Goal: Task Accomplishment & Management: Manage account settings

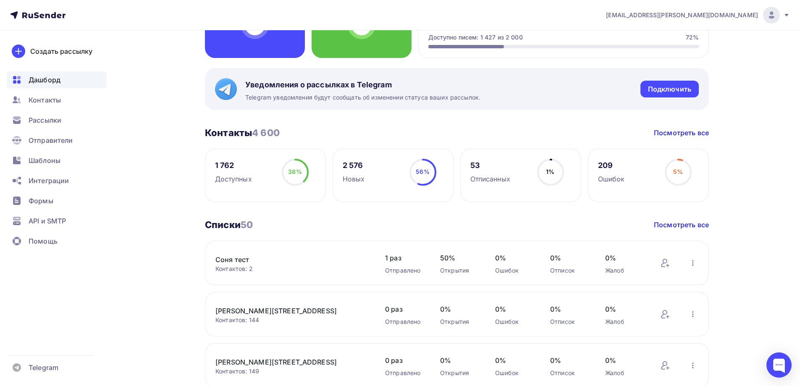
scroll to position [42, 0]
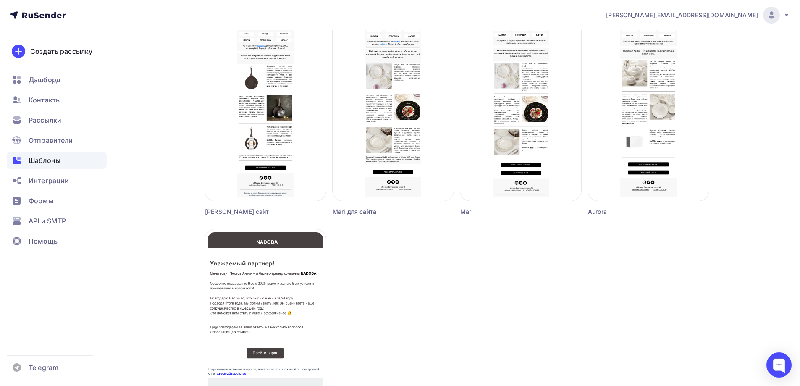
scroll to position [672, 0]
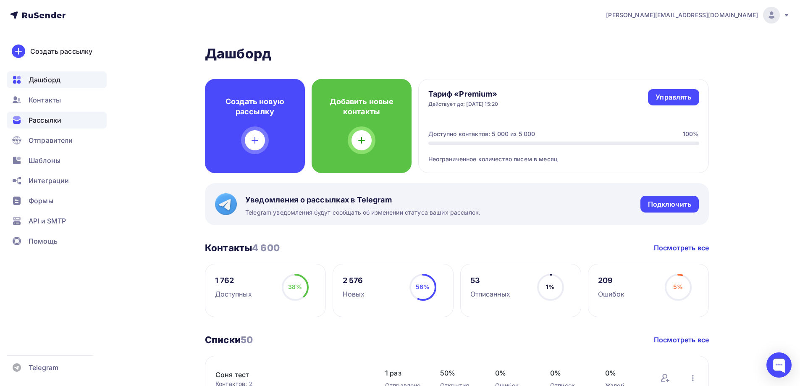
click at [47, 119] on span "Рассылки" at bounding box center [45, 120] width 33 height 10
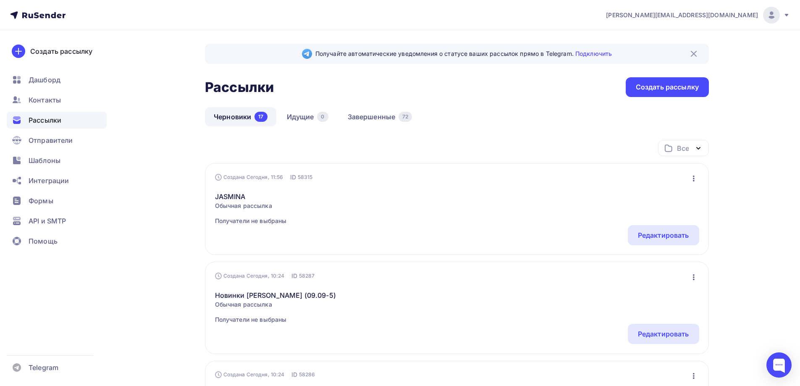
click at [249, 115] on link "Черновики 17" at bounding box center [240, 116] width 71 height 19
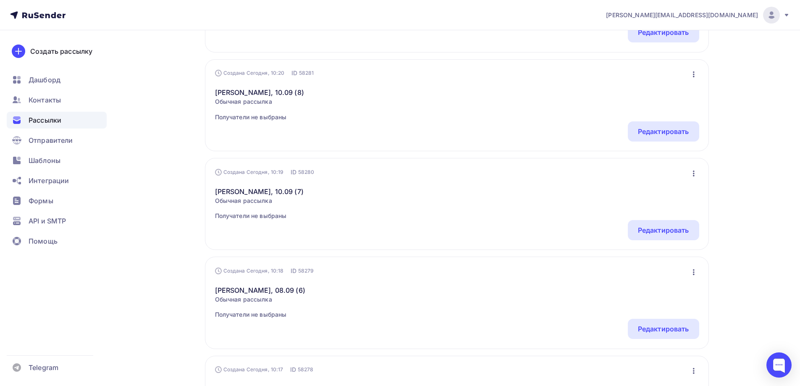
scroll to position [859, 0]
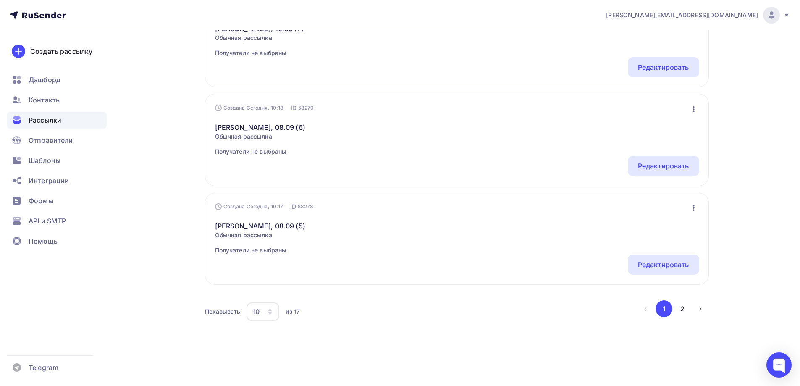
click at [270, 317] on div "10" at bounding box center [262, 311] width 33 height 18
click at [269, 287] on div "100" at bounding box center [296, 285] width 81 height 10
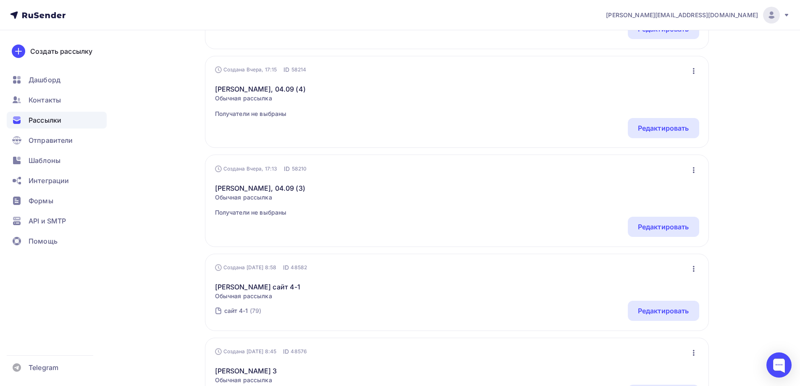
scroll to position [1109, 0]
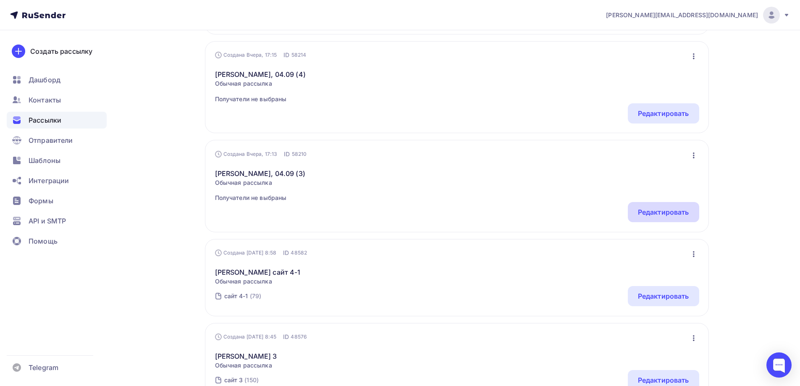
click at [676, 214] on div "Редактировать" at bounding box center [663, 212] width 51 height 10
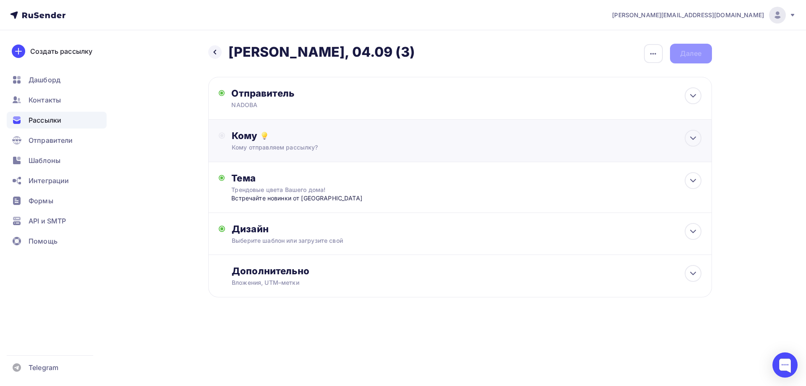
click at [314, 141] on div "Кому" at bounding box center [466, 136] width 469 height 12
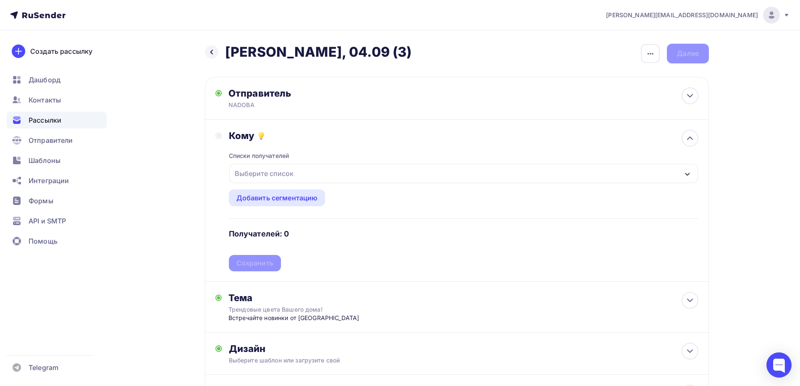
click at [294, 173] on div "Выберите список" at bounding box center [263, 173] width 65 height 15
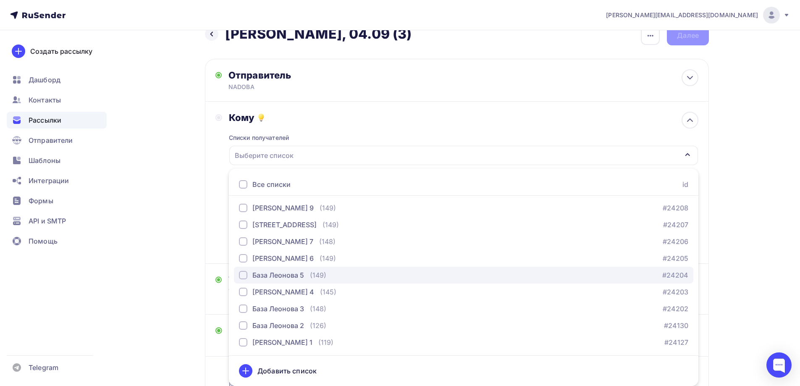
scroll to position [210, 0]
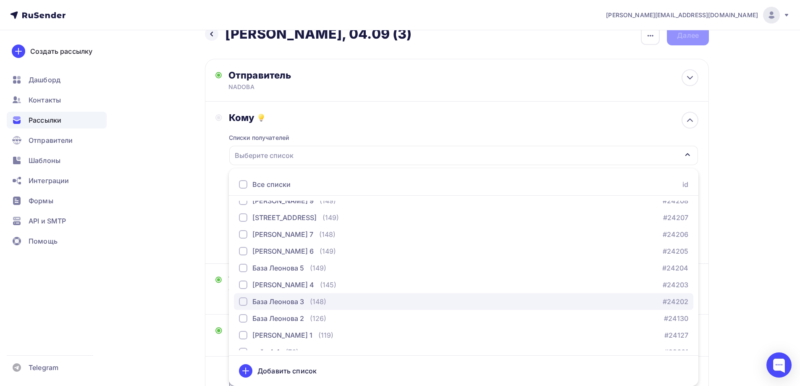
click at [297, 300] on div "База Леонова 3" at bounding box center [278, 301] width 52 height 10
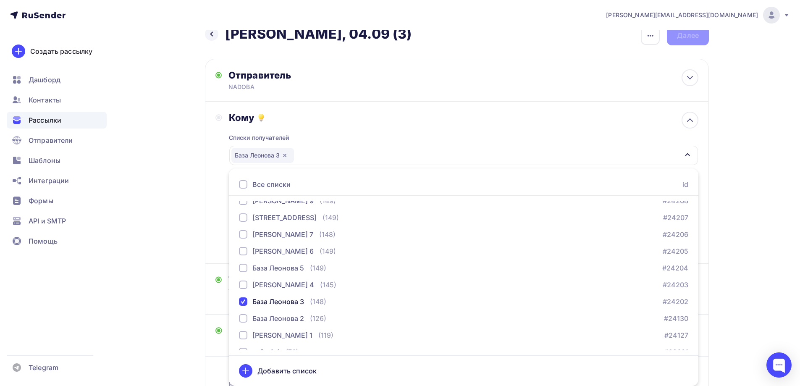
click at [387, 109] on div "Кому Списки получателей База Леонова 3 Все списки id Соня тест (2) #26664 База …" at bounding box center [457, 183] width 504 height 162
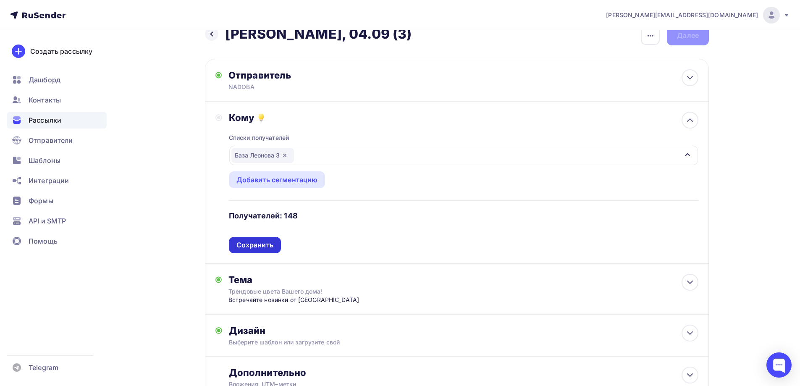
click at [264, 243] on div "Сохранить" at bounding box center [254, 245] width 37 height 10
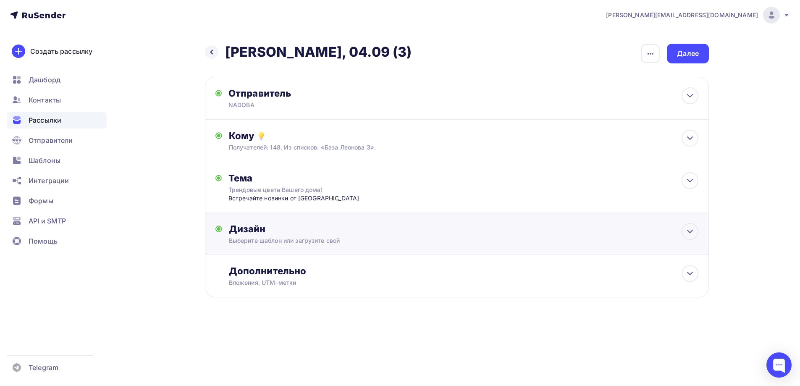
scroll to position [0, 0]
click at [686, 57] on div "Далее" at bounding box center [691, 54] width 22 height 10
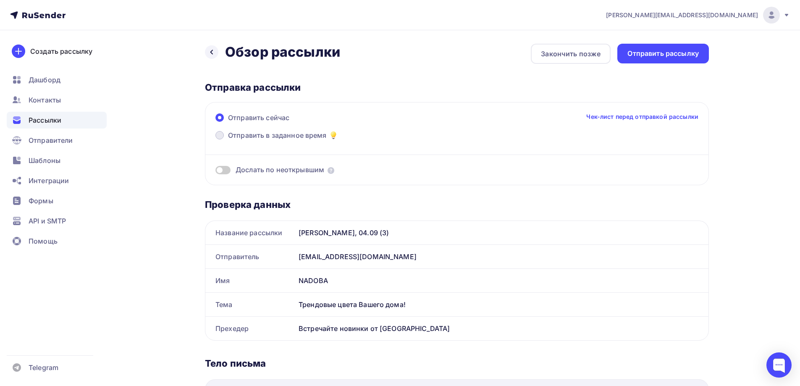
click at [317, 131] on span "Отправить в заданное время" at bounding box center [277, 135] width 99 height 10
click at [228, 140] on input "Отправить в заданное время" at bounding box center [228, 140] width 0 height 0
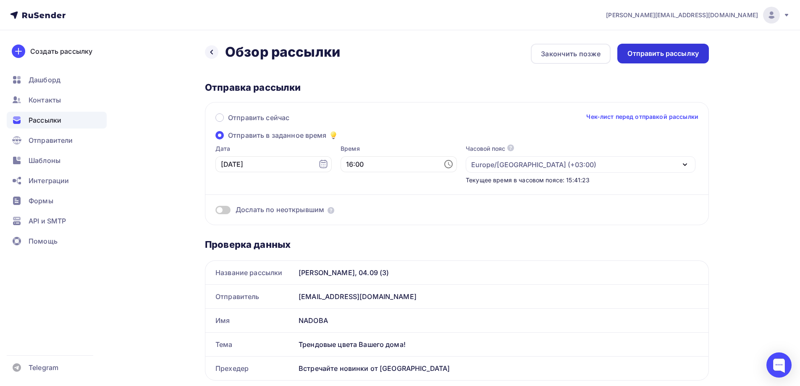
click at [684, 51] on div "Отправить рассылку" at bounding box center [662, 54] width 71 height 10
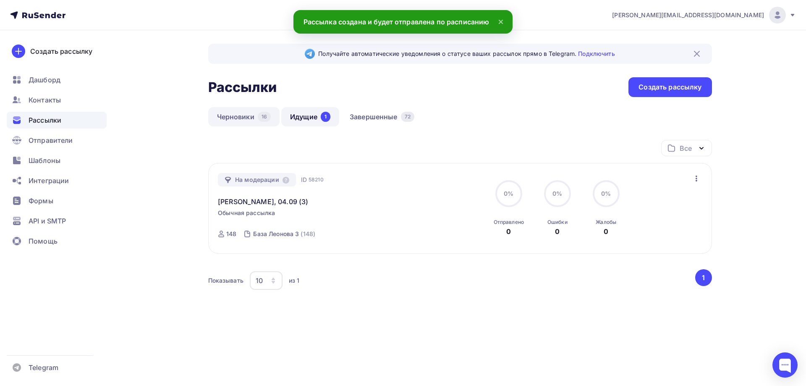
click at [243, 116] on link "Черновики 16" at bounding box center [244, 116] width 72 height 19
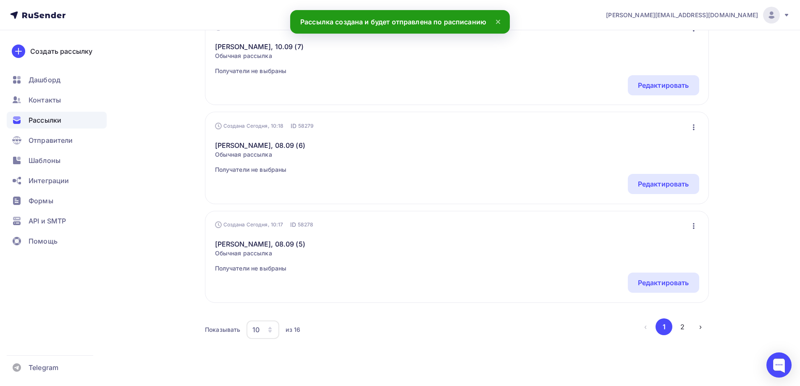
scroll to position [859, 0]
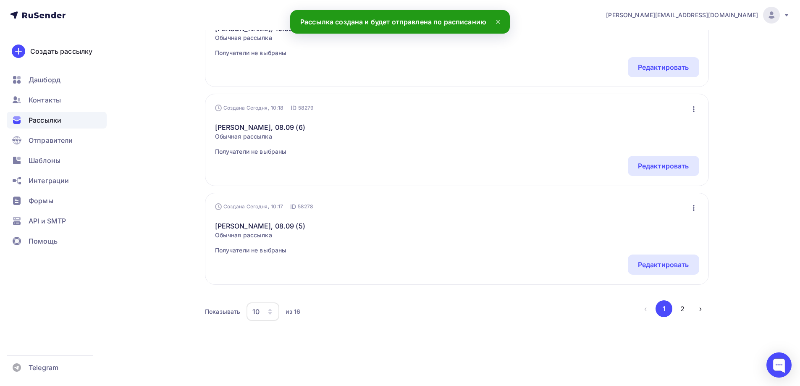
click at [260, 312] on div "10" at bounding box center [262, 311] width 33 height 18
click at [264, 284] on div "100" at bounding box center [296, 285] width 81 height 10
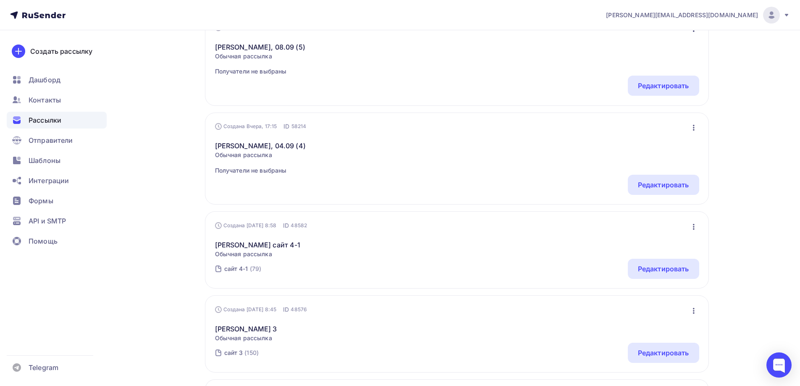
scroll to position [1026, 0]
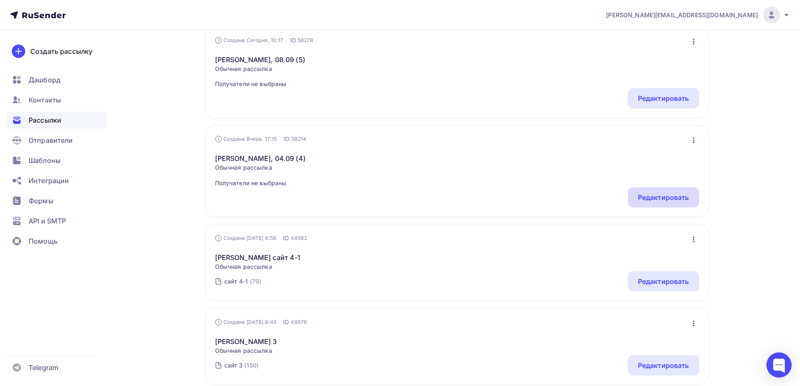
click at [678, 195] on div "Редактировать" at bounding box center [663, 197] width 51 height 10
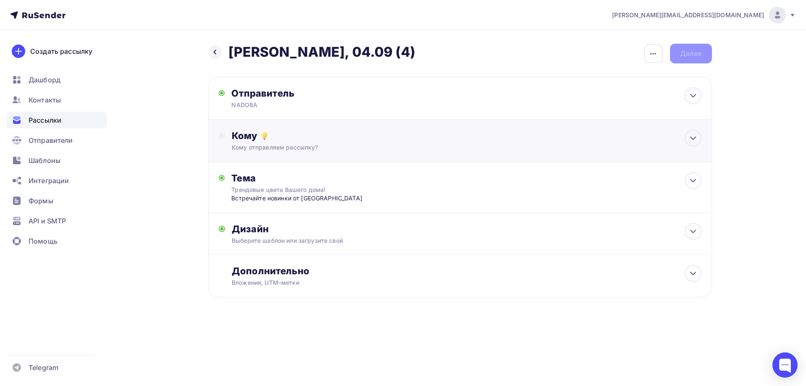
click at [294, 142] on div "Кому Кому отправляем рассылку? Списки получателей Выберите список Все списки id…" at bounding box center [466, 141] width 469 height 22
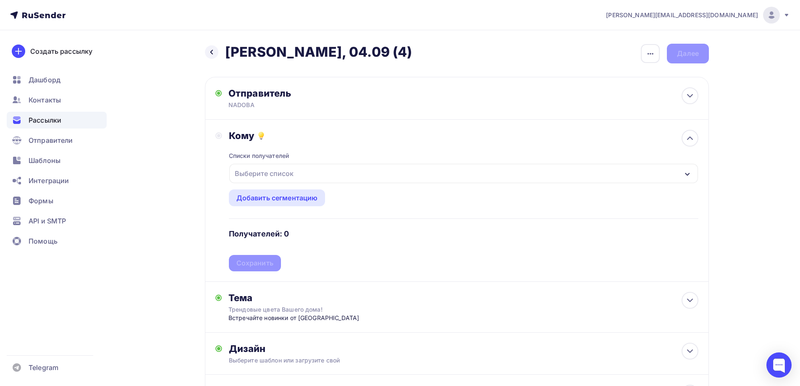
click at [283, 170] on div "Выберите список" at bounding box center [263, 173] width 65 height 15
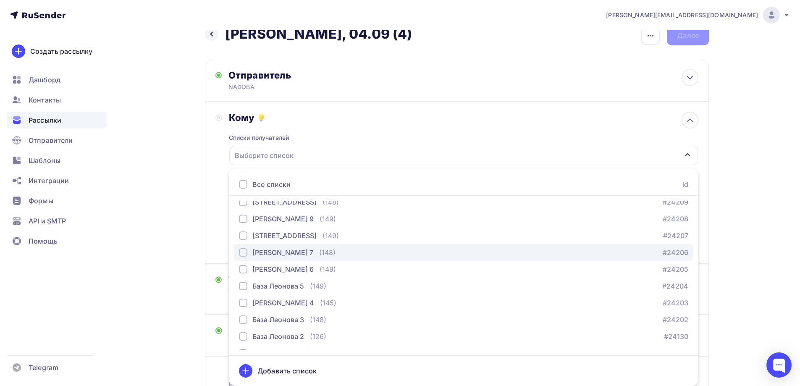
scroll to position [210, 0]
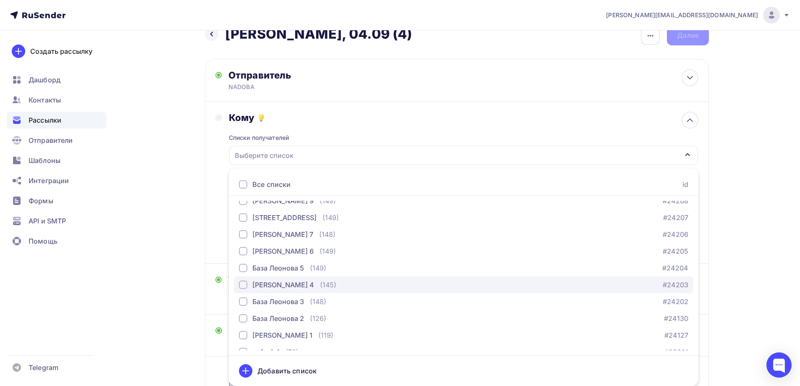
click at [296, 279] on button "База Леонова 4 (145) #24203" at bounding box center [463, 284] width 459 height 17
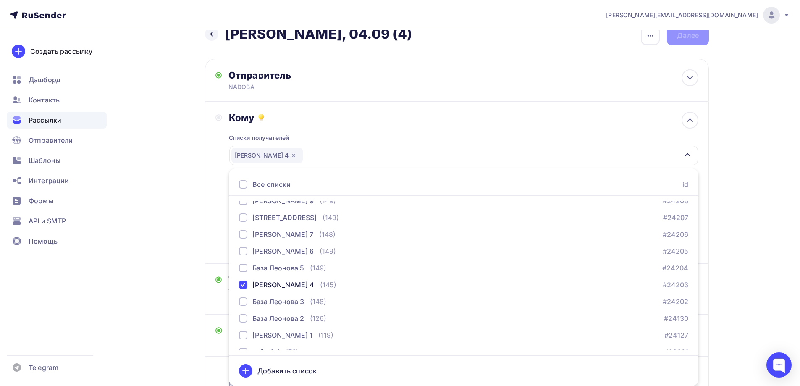
click at [174, 175] on div "Назад Naomi - БМЛ, 04.09 (4) Naomi - БМЛ, 04.09 (4) Закончить позже Переименова…" at bounding box center [400, 232] width 688 height 441
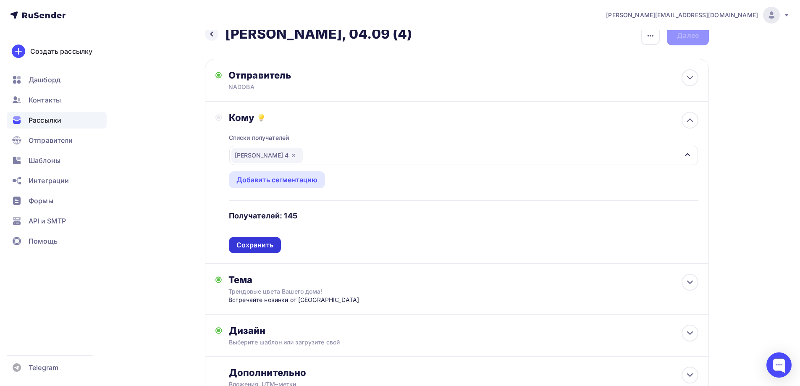
click at [258, 240] on div "Сохранить" at bounding box center [254, 245] width 37 height 10
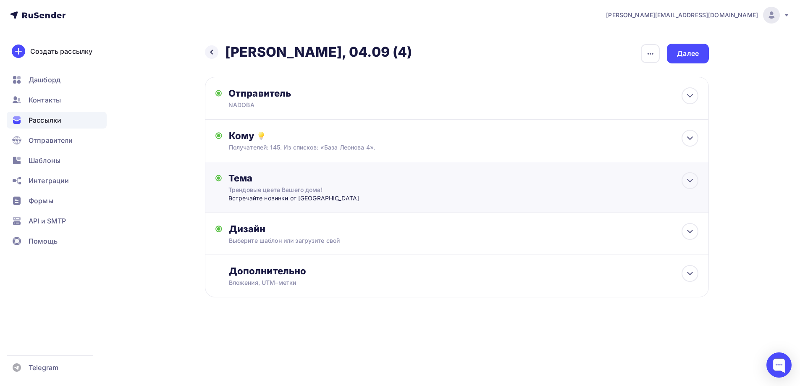
scroll to position [0, 0]
click at [698, 52] on div "Далее" at bounding box center [691, 54] width 22 height 10
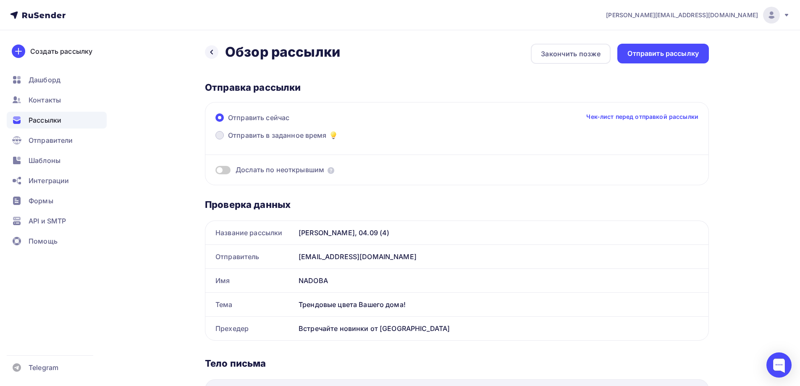
click at [285, 131] on span "Отправить в заданное время" at bounding box center [277, 135] width 99 height 10
click at [228, 140] on input "Отправить в заданное время" at bounding box center [228, 140] width 0 height 0
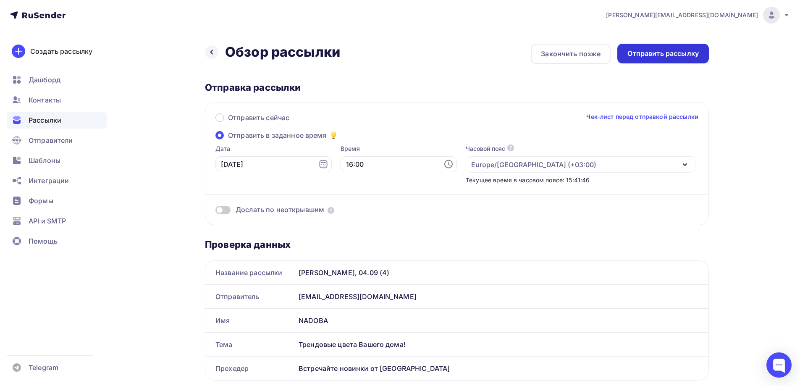
click at [689, 55] on div "Отправить рассылку" at bounding box center [662, 54] width 71 height 10
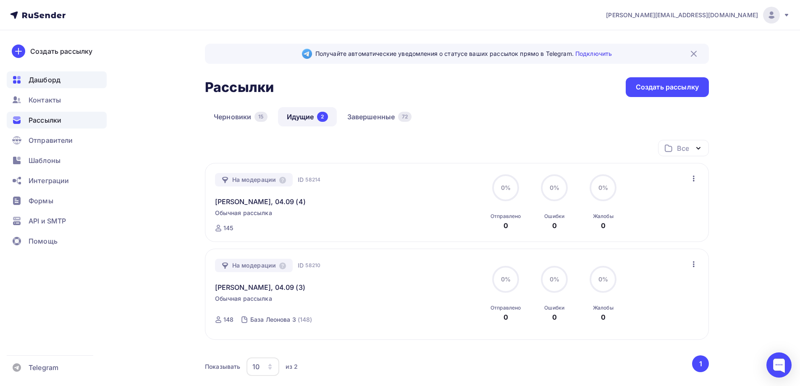
click at [56, 84] on span "Дашборд" at bounding box center [45, 80] width 32 height 10
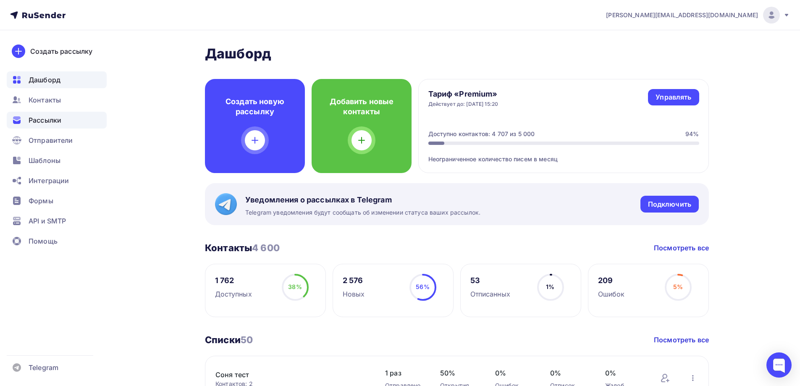
click at [80, 121] on div "Рассылки" at bounding box center [57, 120] width 100 height 17
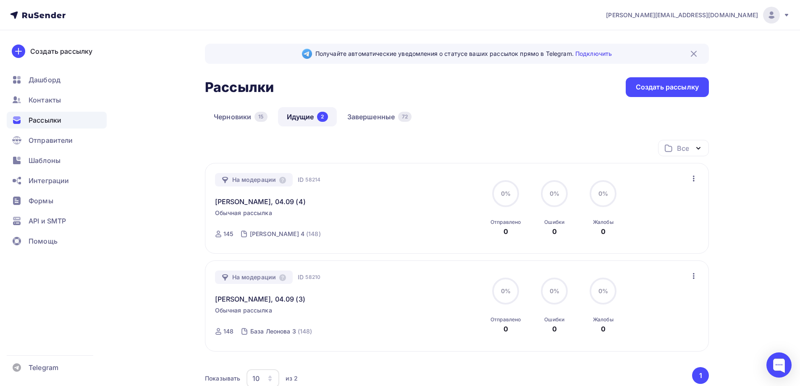
click at [384, 106] on div "Получайте автоматические уведомления о статусе ваших рассылок прямо в Telegram.…" at bounding box center [457, 242] width 504 height 396
click at [382, 110] on link "Завершенные 72" at bounding box center [379, 116] width 82 height 19
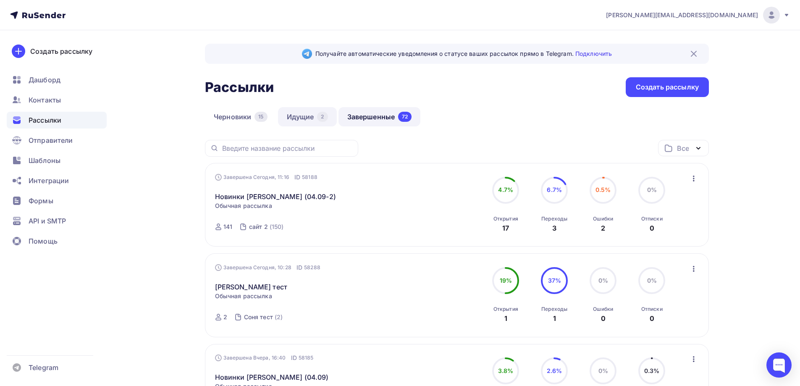
click at [306, 118] on link "Идущие 2" at bounding box center [307, 116] width 59 height 19
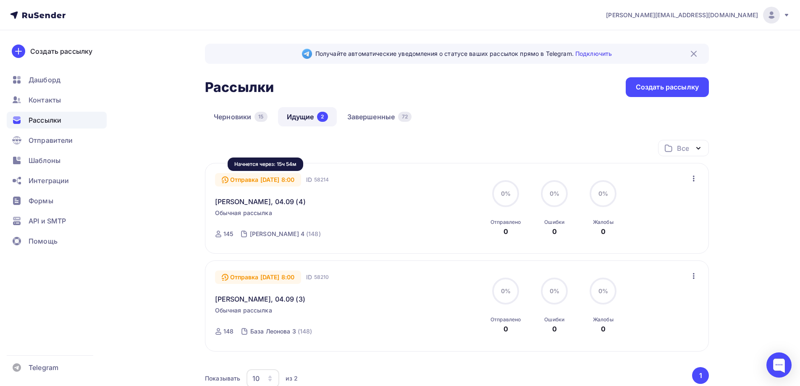
click at [267, 183] on div "Отправка 06.09.2025, 8:00" at bounding box center [258, 179] width 86 height 13
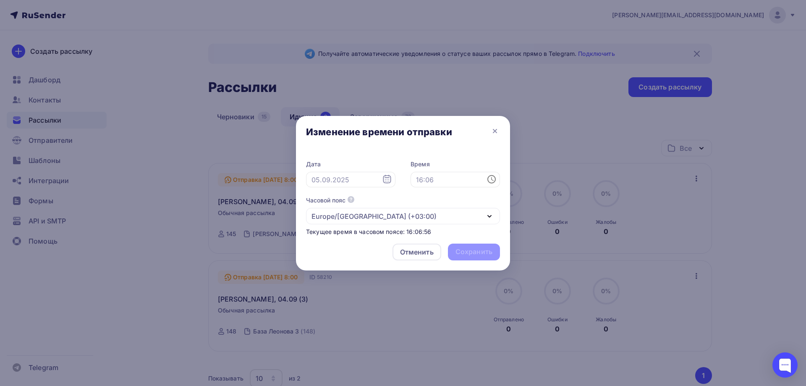
click at [387, 179] on icon at bounding box center [387, 179] width 10 height 10
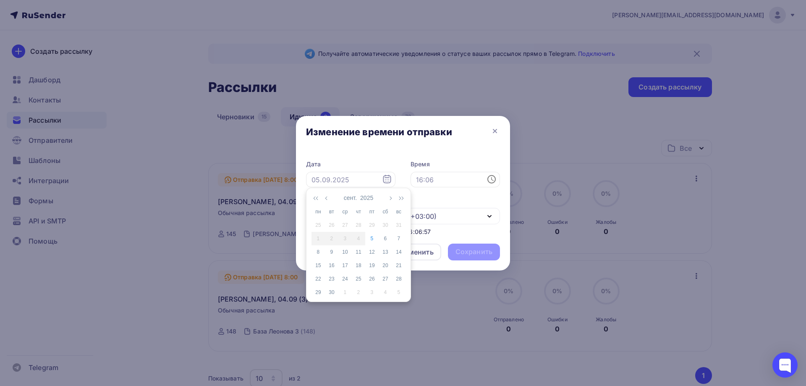
drag, startPoint x: 374, startPoint y: 243, endPoint x: 409, endPoint y: 220, distance: 41.6
click at [374, 243] on td "5" at bounding box center [371, 238] width 13 height 13
type input "[DATE]"
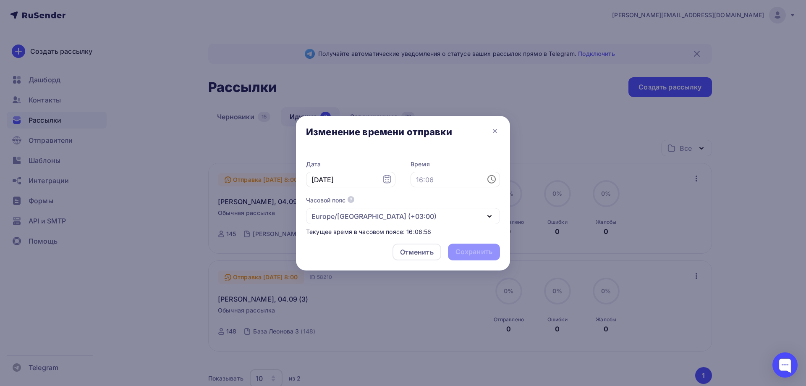
click at [489, 179] on icon at bounding box center [492, 179] width 10 height 10
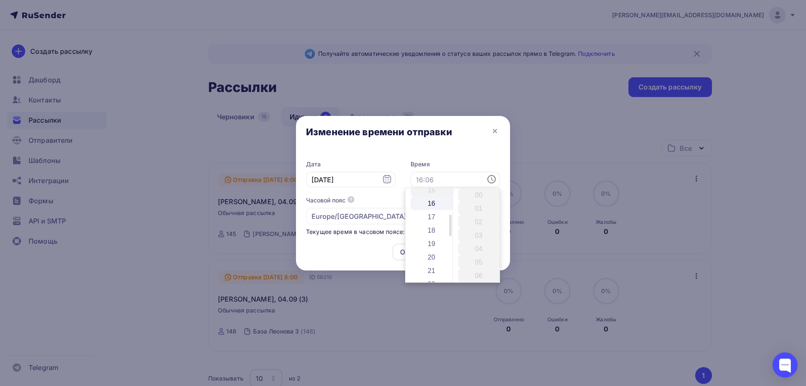
scroll to position [210, 0]
click at [436, 200] on li "16" at bounding box center [432, 199] width 43 height 13
click at [480, 205] on li "10" at bounding box center [479, 202] width 43 height 13
type input "16:10"
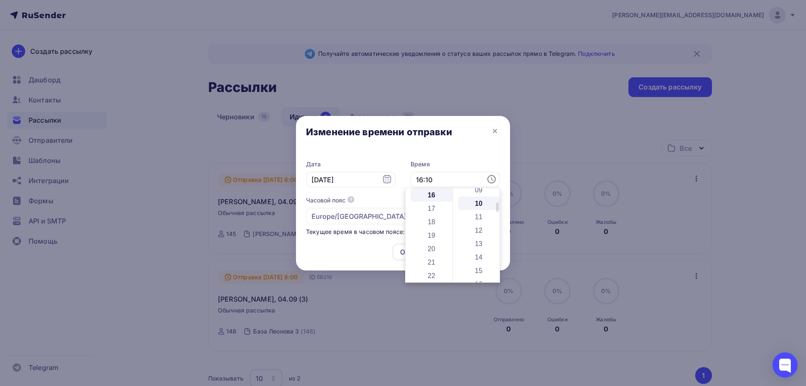
scroll to position [134, 0]
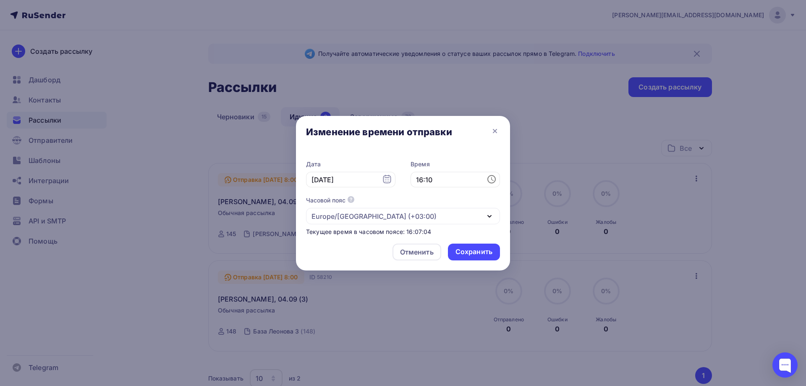
click at [461, 157] on div "Дата 05.09.2025 Время 16:10 Часовой пояс По умолчанию используется часовой пояс…" at bounding box center [403, 194] width 214 height 86
click at [471, 253] on div "Сохранить" at bounding box center [473, 252] width 37 height 10
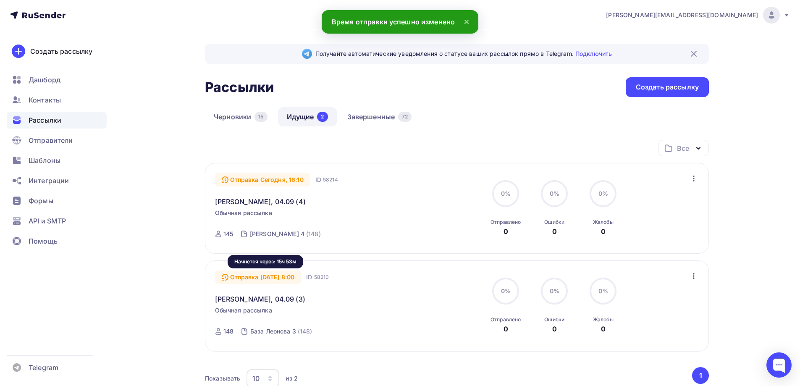
click at [258, 278] on div "Отправка 06.09.2025, 8:00" at bounding box center [258, 276] width 86 height 13
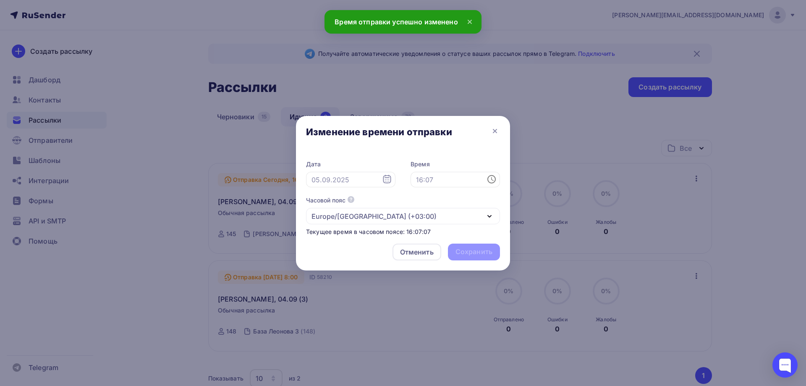
click at [385, 180] on icon at bounding box center [387, 179] width 8 height 8
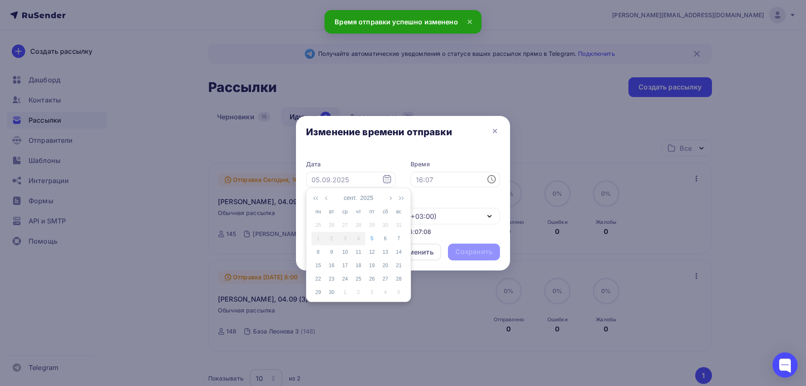
drag, startPoint x: 372, startPoint y: 239, endPoint x: 446, endPoint y: 214, distance: 78.2
click at [373, 238] on div "5" at bounding box center [371, 239] width 13 height 8
type input "[DATE]"
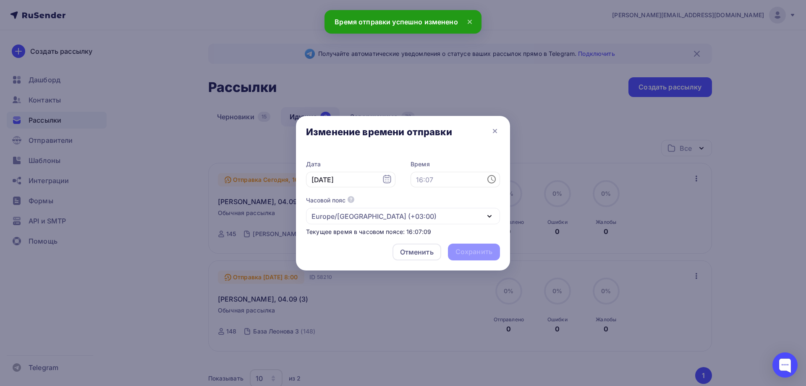
click at [491, 180] on icon at bounding box center [492, 179] width 3 height 4
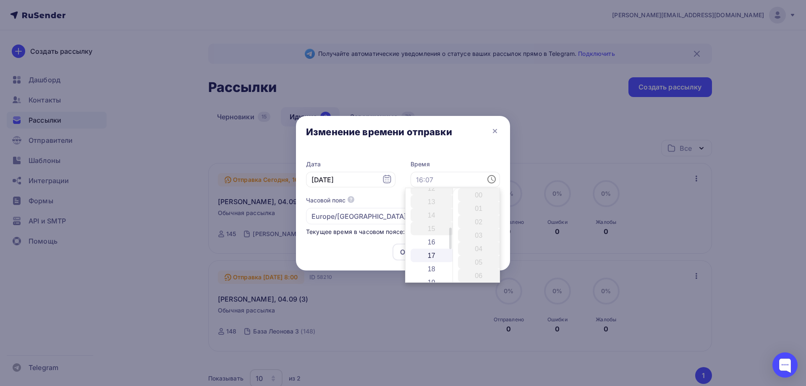
click at [430, 243] on li "16" at bounding box center [432, 241] width 43 height 13
click at [483, 201] on li "10" at bounding box center [479, 202] width 43 height 13
type input "16:10"
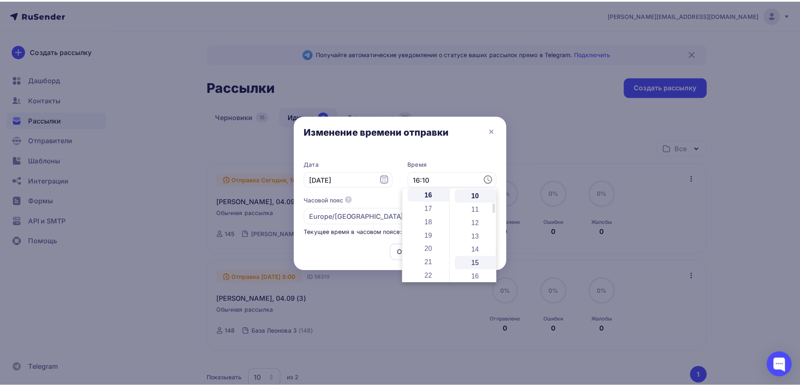
scroll to position [134, 0]
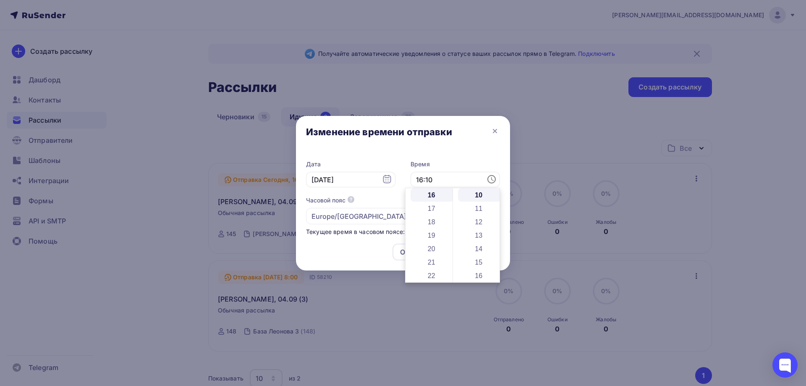
click at [471, 154] on div "Дата 05.09.2025 Время 16:10 Часовой пояс По умолчанию используется часовой пояс…" at bounding box center [403, 194] width 214 height 86
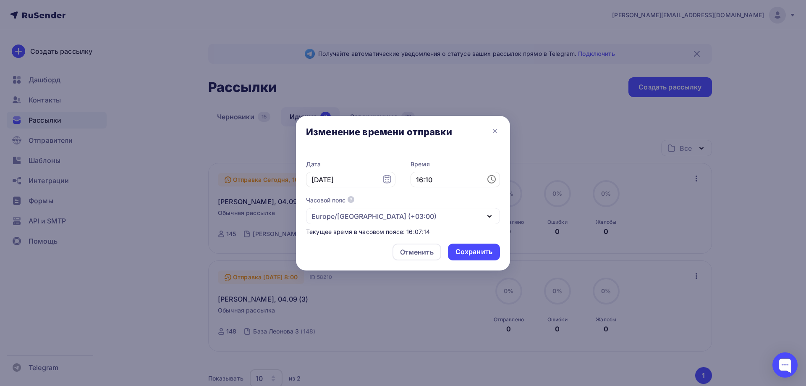
drag, startPoint x: 483, startPoint y: 253, endPoint x: 473, endPoint y: 242, distance: 15.1
click at [483, 253] on div "Сохранить" at bounding box center [473, 252] width 37 height 10
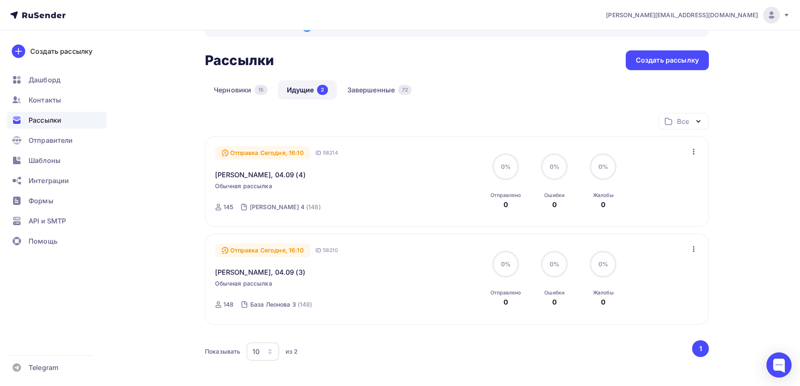
scroll to position [42, 0]
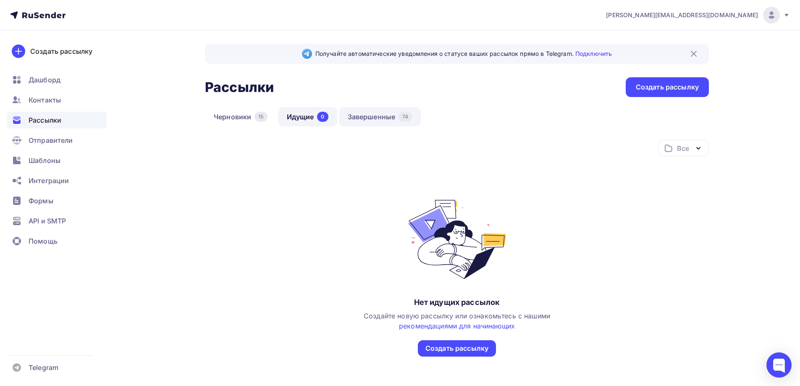
click at [368, 117] on link "Завершенные 74" at bounding box center [380, 116] width 82 height 19
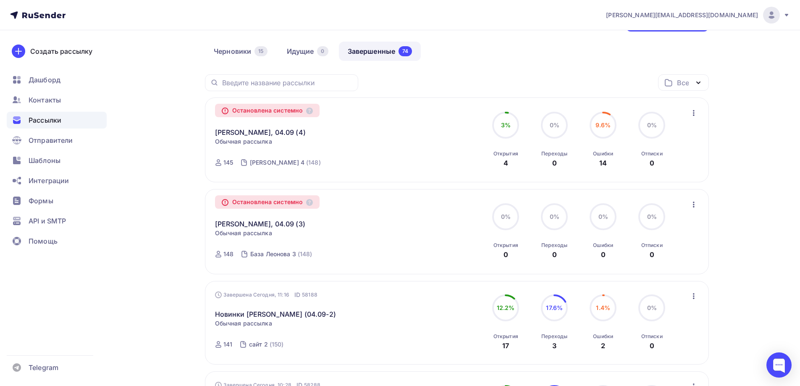
scroll to position [84, 0]
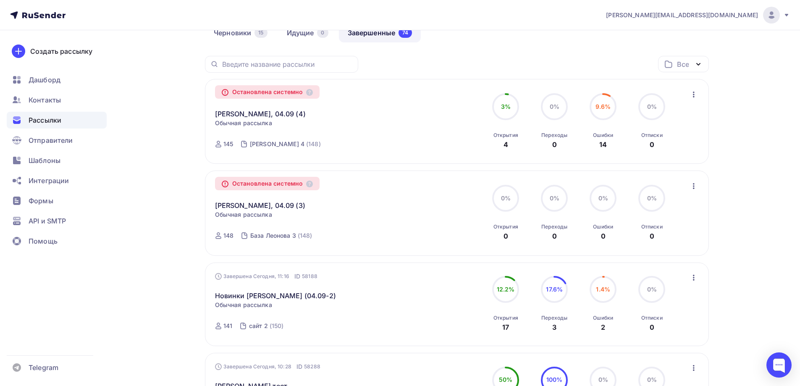
click at [374, 199] on div "[PERSON_NAME], 04.09 (3) Копировать в новую" at bounding box center [310, 200] width 191 height 20
click at [251, 209] on link "[PERSON_NAME], 04.09 (3)" at bounding box center [260, 205] width 90 height 10
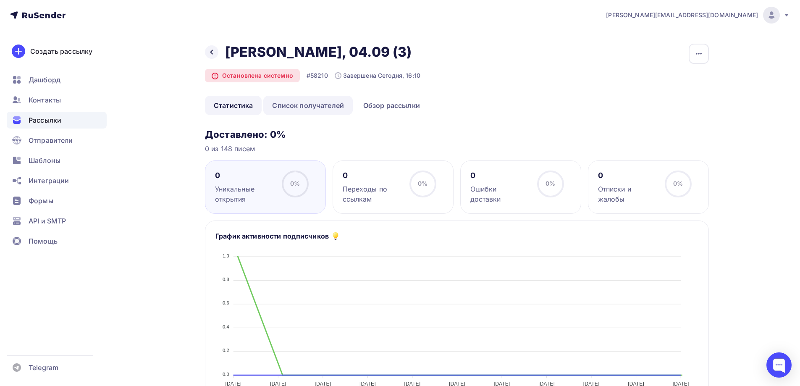
click at [327, 109] on link "Список получателей" at bounding box center [307, 105] width 89 height 19
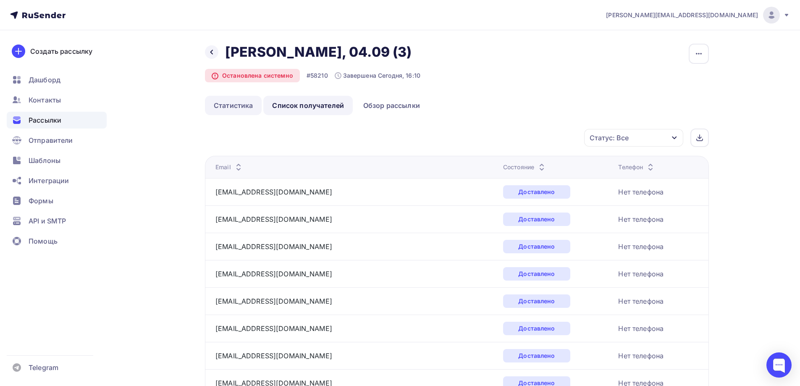
click at [232, 109] on link "Статистика" at bounding box center [233, 105] width 57 height 19
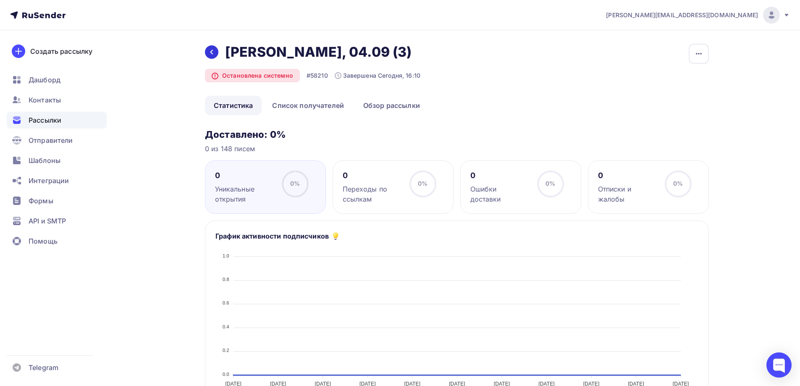
click at [215, 55] on div at bounding box center [211, 51] width 13 height 13
